Goal: Find contact information: Find contact information

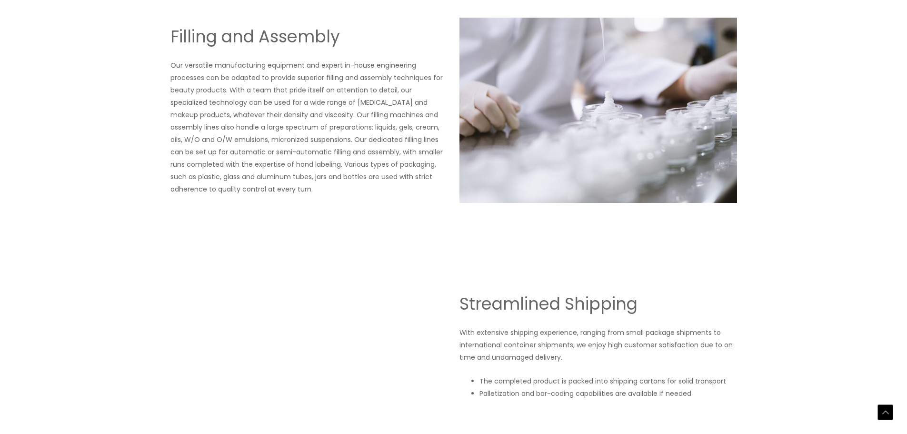
scroll to position [1599, 0]
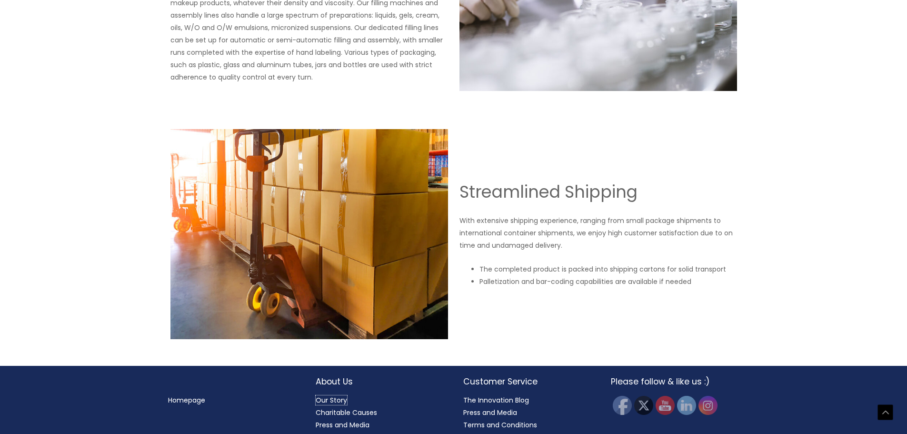
drag, startPoint x: 338, startPoint y: 380, endPoint x: 347, endPoint y: 380, distance: 8.1
click at [338, 395] on link "Our Story" at bounding box center [331, 400] width 31 height 10
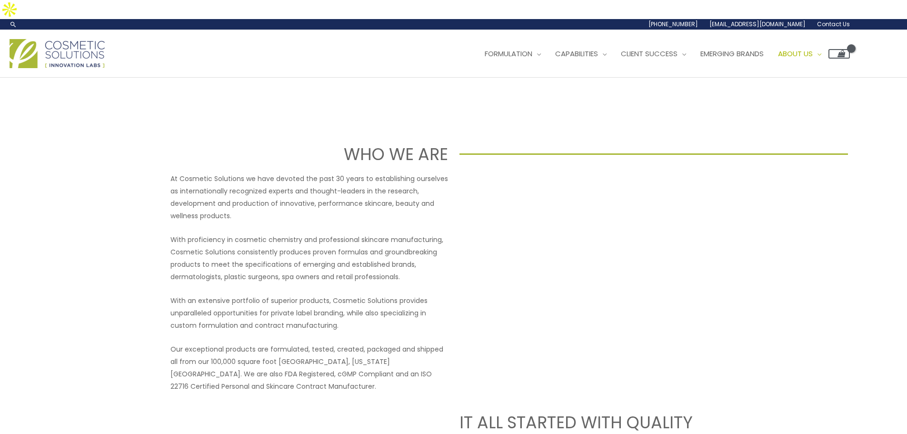
click at [840, 20] on span "Contact Us" at bounding box center [833, 24] width 33 height 8
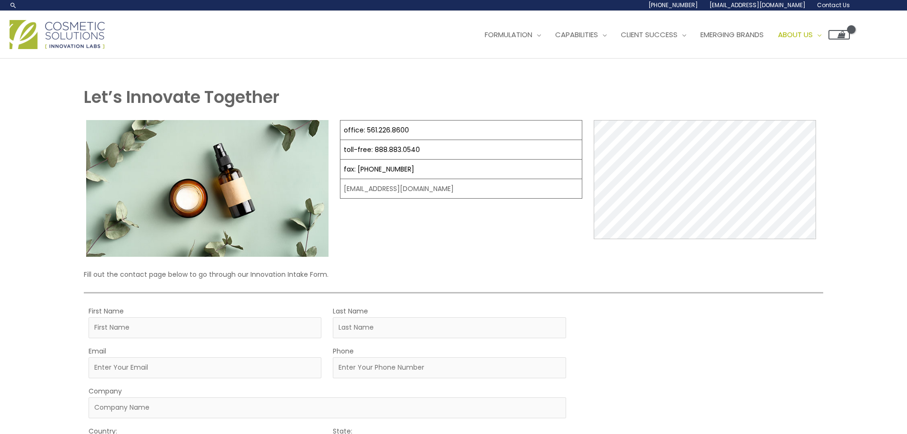
select select
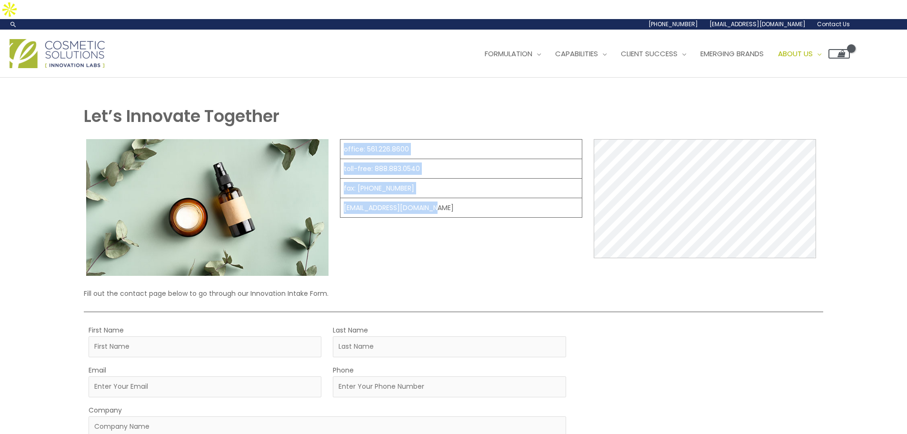
drag, startPoint x: 442, startPoint y: 188, endPoint x: 349, endPoint y: 187, distance: 93.3
click at [335, 187] on div "office: 561.226.8600 toll-free: [PHONE_NUMBER] fax: [PHONE_NUMBER] [EMAIL_ADDRE…" at bounding box center [453, 207] width 739 height 137
click at [396, 225] on div "office: 561.226.8600 toll-free: [PHONE_NUMBER] fax: [PHONE_NUMBER] [EMAIL_ADDRE…" at bounding box center [461, 207] width 242 height 137
drag, startPoint x: 435, startPoint y: 188, endPoint x: 340, endPoint y: 185, distance: 94.8
click at [340, 198] on td "[EMAIL_ADDRESS][DOMAIN_NAME]" at bounding box center [461, 208] width 242 height 20
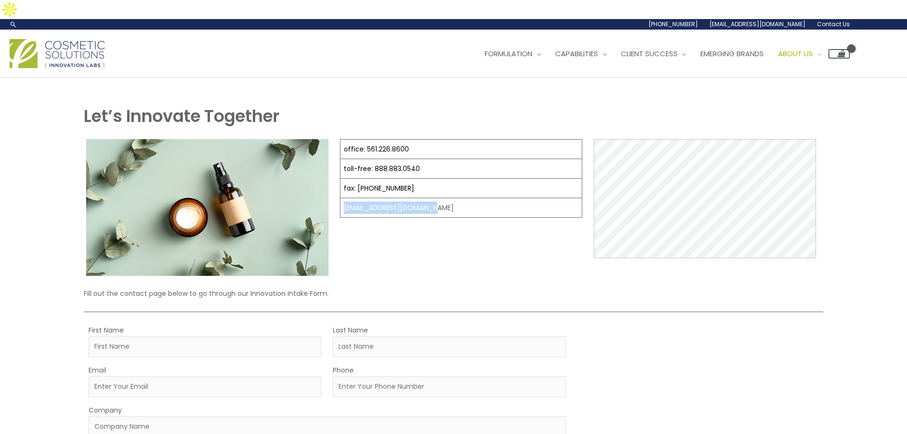
copy td "[EMAIL_ADDRESS][DOMAIN_NAME]"
